Goal: Task Accomplishment & Management: Complete application form

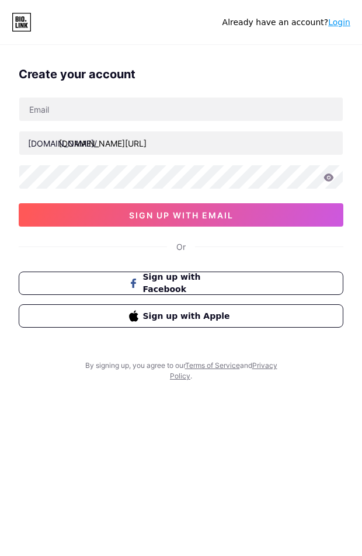
click at [55, 140] on div "[DOMAIN_NAME]/" at bounding box center [62, 143] width 69 height 12
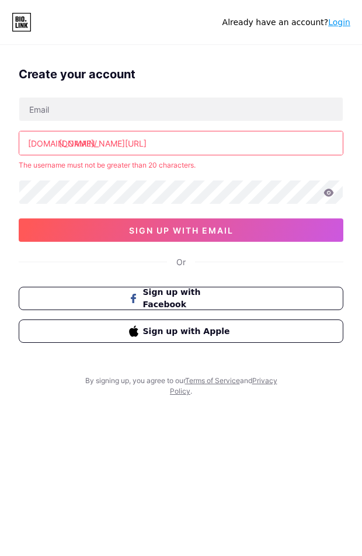
click at [104, 141] on input "[DOMAIN_NAME][URL]" at bounding box center [180, 142] width 323 height 23
click at [166, 141] on input "[DOMAIN_NAME][URL]" at bounding box center [180, 142] width 323 height 23
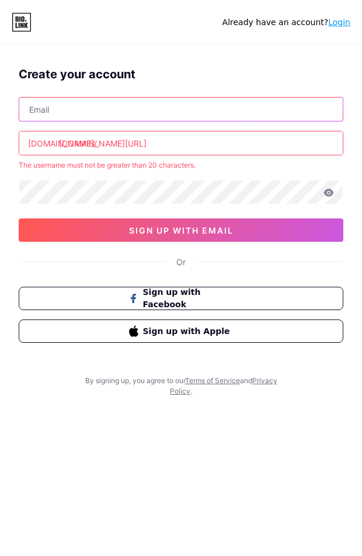
click at [100, 106] on input "text" at bounding box center [180, 108] width 323 height 23
click at [199, 101] on input "text" at bounding box center [180, 108] width 323 height 23
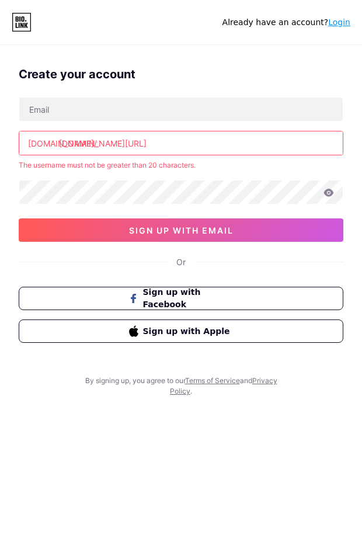
drag, startPoint x: 171, startPoint y: 140, endPoint x: 106, endPoint y: 149, distance: 65.5
click at [106, 149] on input "[DOMAIN_NAME][URL]" at bounding box center [180, 142] width 323 height 23
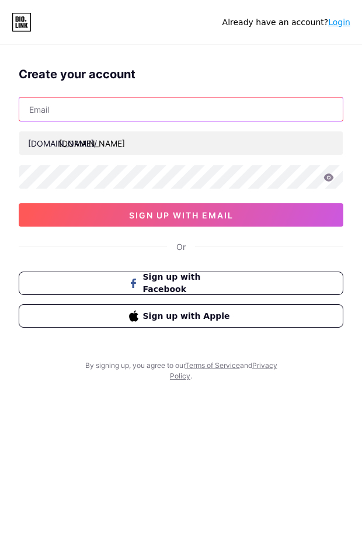
click at [120, 119] on input "text" at bounding box center [180, 108] width 323 height 23
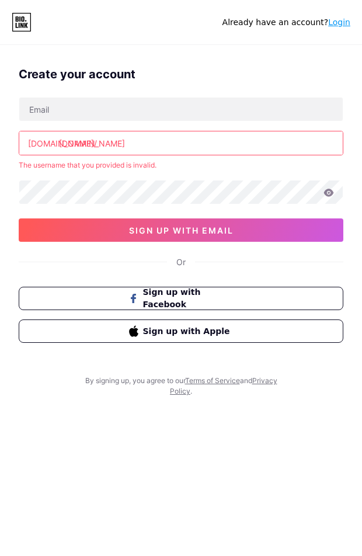
click at [252, 147] on input "[DOMAIN_NAME]" at bounding box center [180, 142] width 323 height 23
drag, startPoint x: 168, startPoint y: 167, endPoint x: 9, endPoint y: 165, distance: 158.8
click at [9, 165] on div "Create your account [DOMAIN_NAME]/ [DOMAIN_NAME] The username that you provided…" at bounding box center [181, 208] width 362 height 305
copy div "The username that you provided is invalid."
drag, startPoint x: 123, startPoint y: 148, endPoint x: 20, endPoint y: 143, distance: 102.3
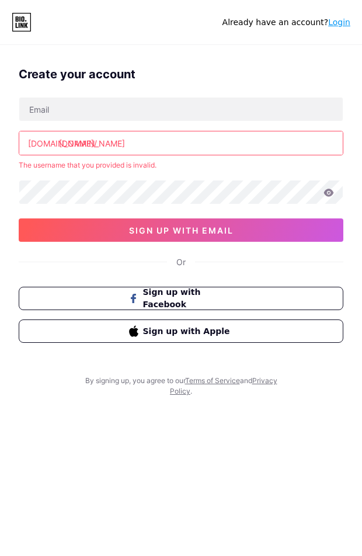
click at [20, 143] on input "[DOMAIN_NAME]" at bounding box center [180, 142] width 323 height 23
paste input "https//[DOMAIN_NAME][URL]"
type input "[URL][DOMAIN_NAME]"
click at [155, 169] on div "The username must not be greater than 20 characters." at bounding box center [181, 165] width 325 height 11
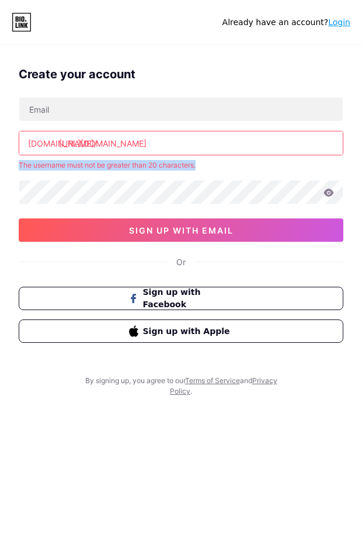
click at [155, 169] on div "The username must not be greater than 20 characters." at bounding box center [181, 165] width 325 height 11
copy div "The username must not be greater than 20 characters."
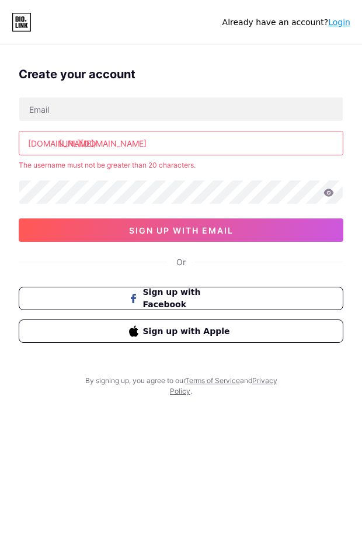
drag, startPoint x: 191, startPoint y: 143, endPoint x: 51, endPoint y: 148, distance: 140.2
click at [51, 148] on div "[DOMAIN_NAME]/ [URL][DOMAIN_NAME]" at bounding box center [181, 143] width 325 height 25
paste input "theusername must not be greater than 20 characters."
type input "the username must not be greater than 20 characters."
drag, startPoint x: 271, startPoint y: 144, endPoint x: -95, endPoint y: 147, distance: 366.0
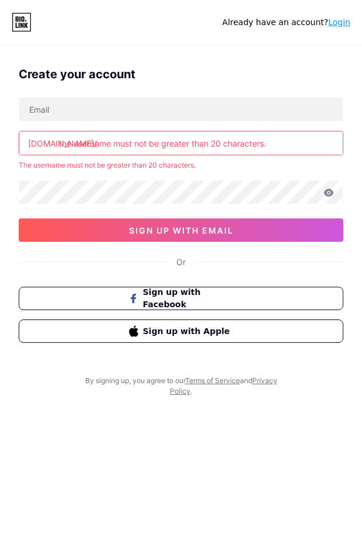
click at [0, 147] on html "Already have an account? Login Create your account [DOMAIN_NAME]/ the username …" at bounding box center [181, 296] width 362 height 593
click at [90, 141] on input "text" at bounding box center [180, 142] width 323 height 23
paste input "elisevipcom/auth/register"
type input "[DOMAIN_NAME][URL]"
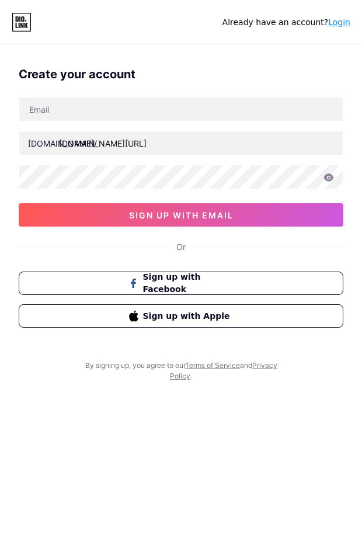
click at [145, 121] on div "[DOMAIN_NAME]/ [DOMAIN_NAME][URL] 03AFcWeA5wWBDCikGhq8EUjvGWuGKimV-rB0bOWwsVD7X…" at bounding box center [181, 162] width 325 height 130
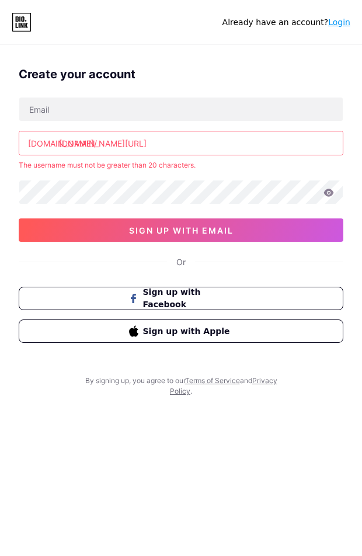
drag, startPoint x: 190, startPoint y: 148, endPoint x: 0, endPoint y: 138, distance: 190.6
click at [0, 138] on div "Create your account [DOMAIN_NAME]/ [DOMAIN_NAME][URL] The username must not be …" at bounding box center [181, 208] width 362 height 305
drag, startPoint x: 64, startPoint y: 166, endPoint x: 34, endPoint y: 169, distance: 29.9
click at [34, 169] on div "The username must not be greater than 20 characters." at bounding box center [181, 165] width 325 height 11
copy div "usernam"
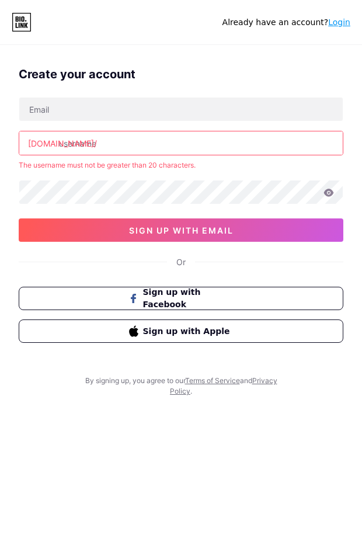
click at [201, 426] on div "Create your account [DOMAIN_NAME]/ The username must not be greater than 20 cha…" at bounding box center [181, 315] width 362 height 556
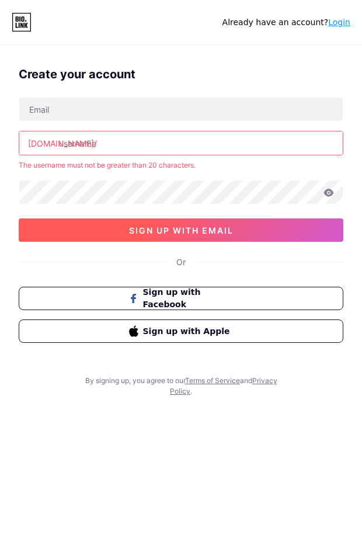
click at [193, 225] on span "sign up with email" at bounding box center [181, 230] width 104 height 10
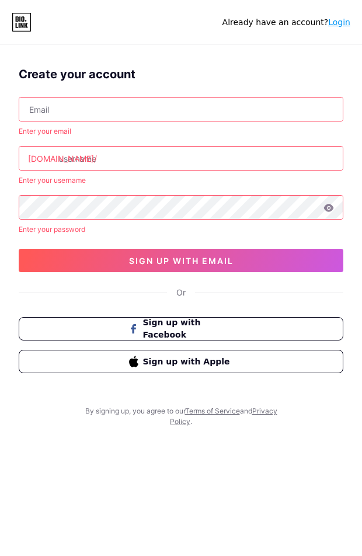
click at [339, 20] on link "Login" at bounding box center [339, 22] width 22 height 9
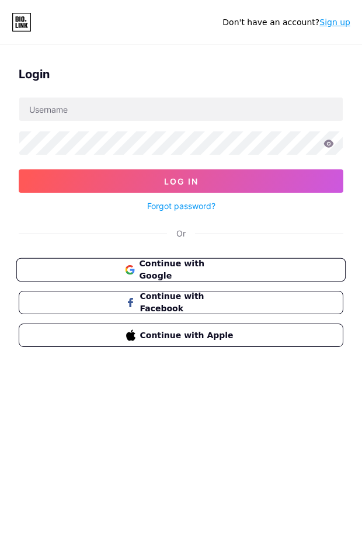
click at [197, 265] on span "Continue with Google" at bounding box center [187, 269] width 97 height 25
